Goal: Information Seeking & Learning: Learn about a topic

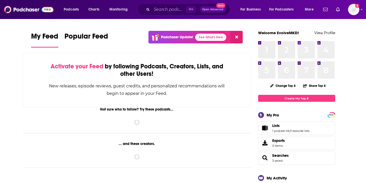
click at [170, 14] on div "⌘ K Open Advanced New" at bounding box center [184, 10] width 92 height 12
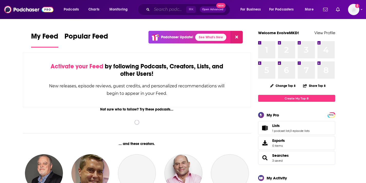
click at [169, 11] on input "Search podcasts, credits, & more..." at bounding box center [169, 9] width 34 height 8
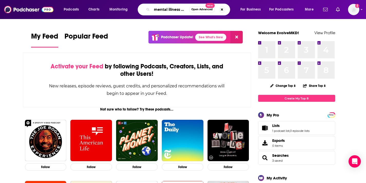
type input "mental illness happy hour"
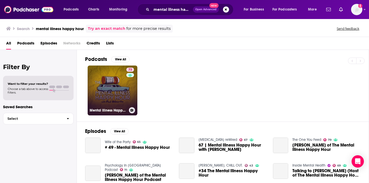
click at [109, 97] on link "73 Mental Illness Happy Hour" at bounding box center [113, 90] width 50 height 50
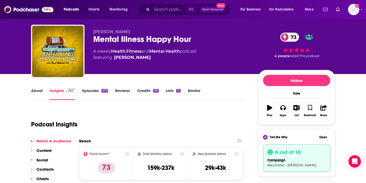
scroll to position [53, 0]
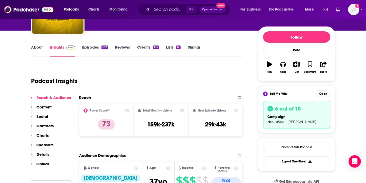
click at [181, 111] on icon at bounding box center [182, 110] width 4 height 4
click at [38, 49] on link "About" at bounding box center [37, 51] width 12 height 12
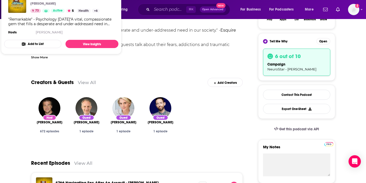
scroll to position [95, 0]
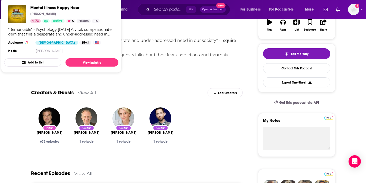
click at [138, 81] on div "Creators & Guests View All Add Creators" at bounding box center [137, 89] width 212 height 27
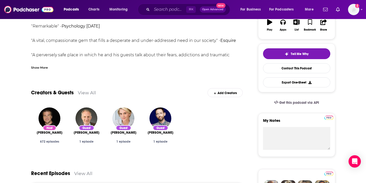
scroll to position [38, 0]
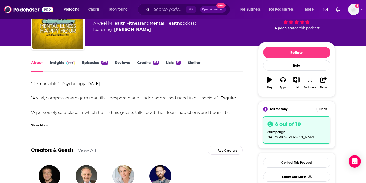
click at [57, 62] on link "Insights" at bounding box center [62, 66] width 25 height 12
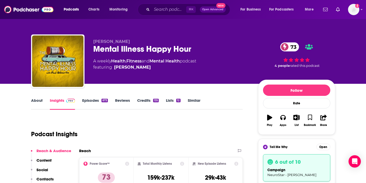
click at [34, 102] on link "About" at bounding box center [37, 104] width 12 height 12
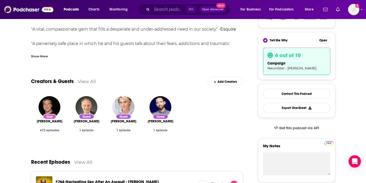
scroll to position [104, 0]
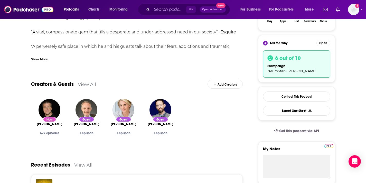
click at [36, 61] on div "Show More" at bounding box center [39, 58] width 17 height 5
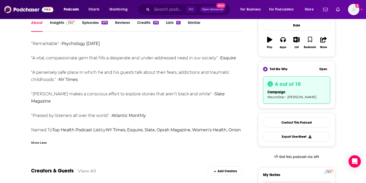
scroll to position [77, 0]
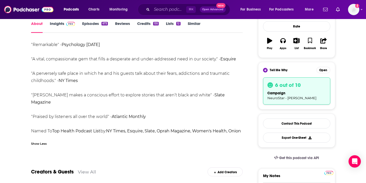
drag, startPoint x: 112, startPoint y: 131, endPoint x: 110, endPoint y: 124, distance: 7.5
click at [110, 124] on div ""Remarkable" - Psychology [DATE] "A vital, compassionate gem that fills a despe…" at bounding box center [137, 91] width 212 height 101
copy div "NY Times, Esquire, Slate, Oprah Magazine, Women's Health, Onion A.V. Club, Appl…"
click at [242, 111] on div ""Remarkable" - Psychology [DATE] "A vital, compassionate gem that fills a despe…" at bounding box center [137, 91] width 212 height 101
click at [56, 24] on link "Insights" at bounding box center [62, 27] width 25 height 12
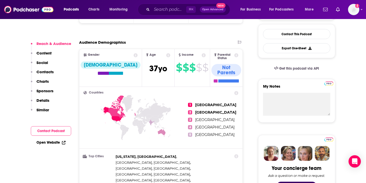
scroll to position [109, 0]
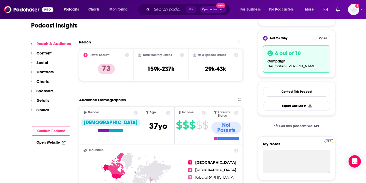
click at [183, 55] on icon at bounding box center [182, 55] width 4 height 4
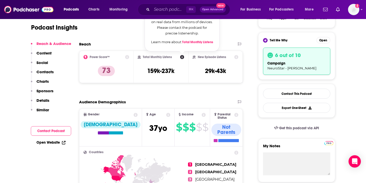
scroll to position [61, 0]
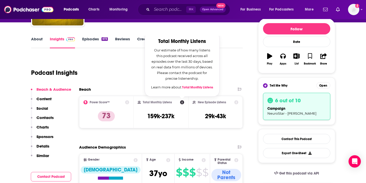
click at [191, 86] on link "Total Monthly Listens" at bounding box center [197, 87] width 31 height 4
